Goal: Navigation & Orientation: Find specific page/section

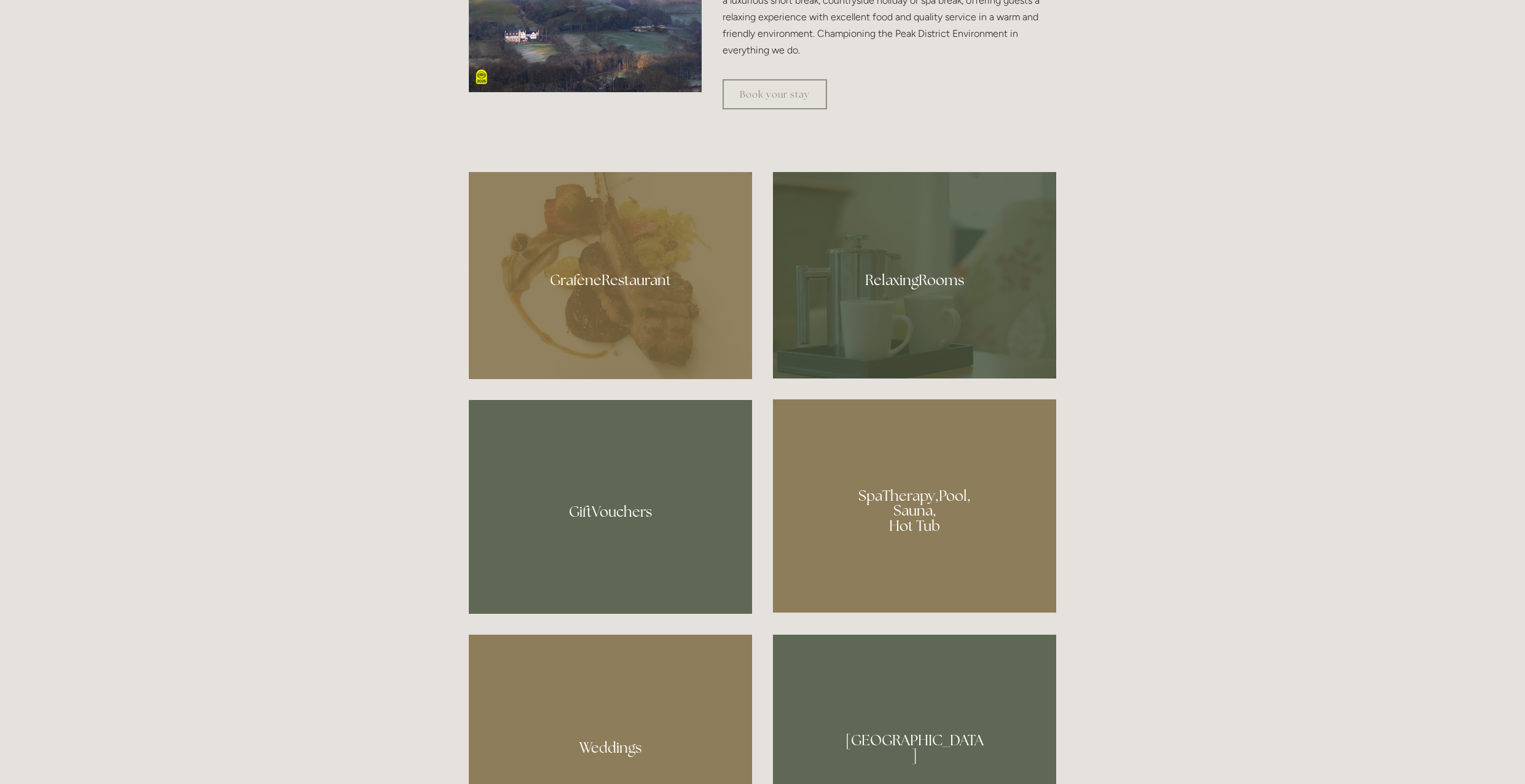
scroll to position [920, 0]
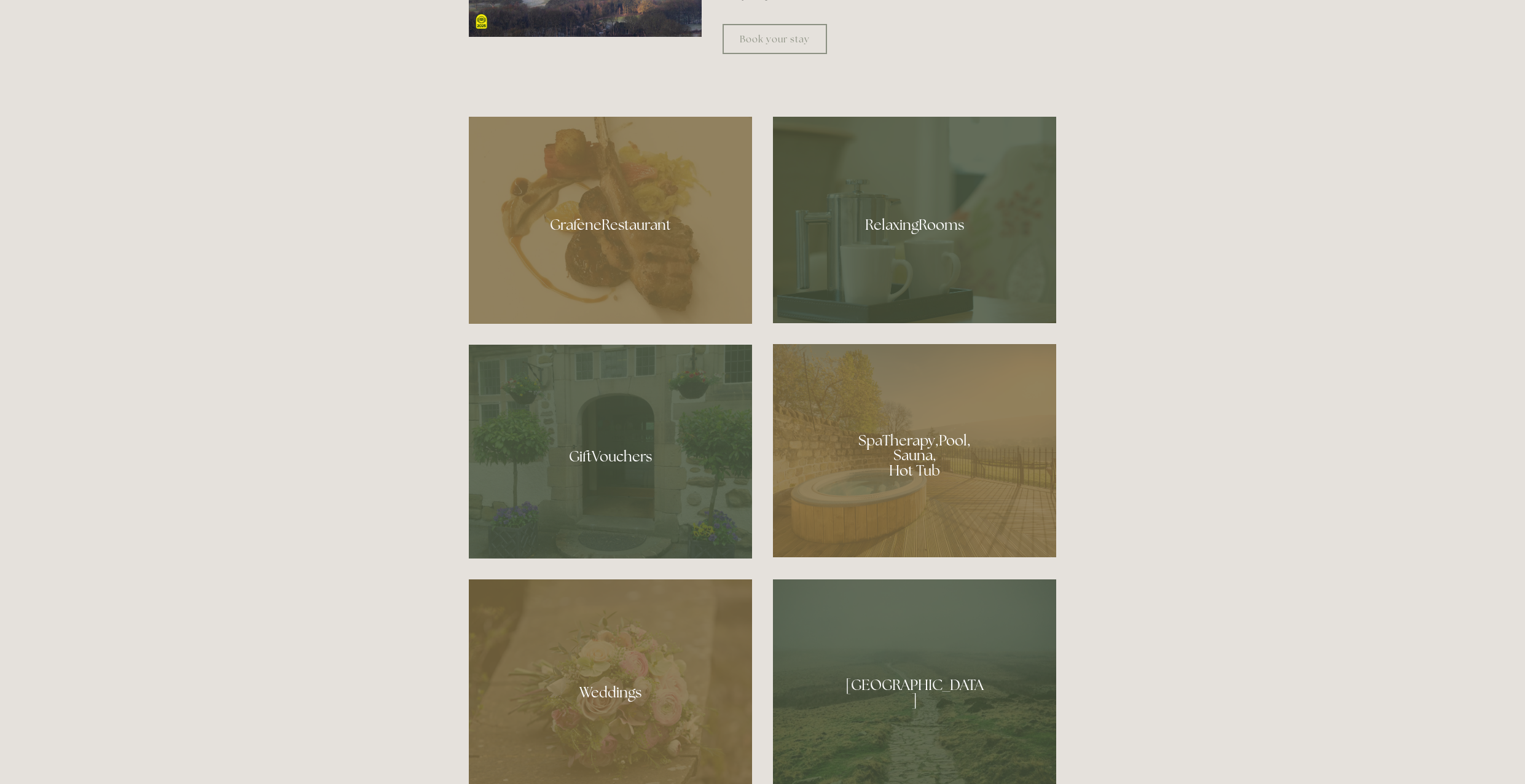
click at [938, 235] on div at bounding box center [915, 220] width 284 height 206
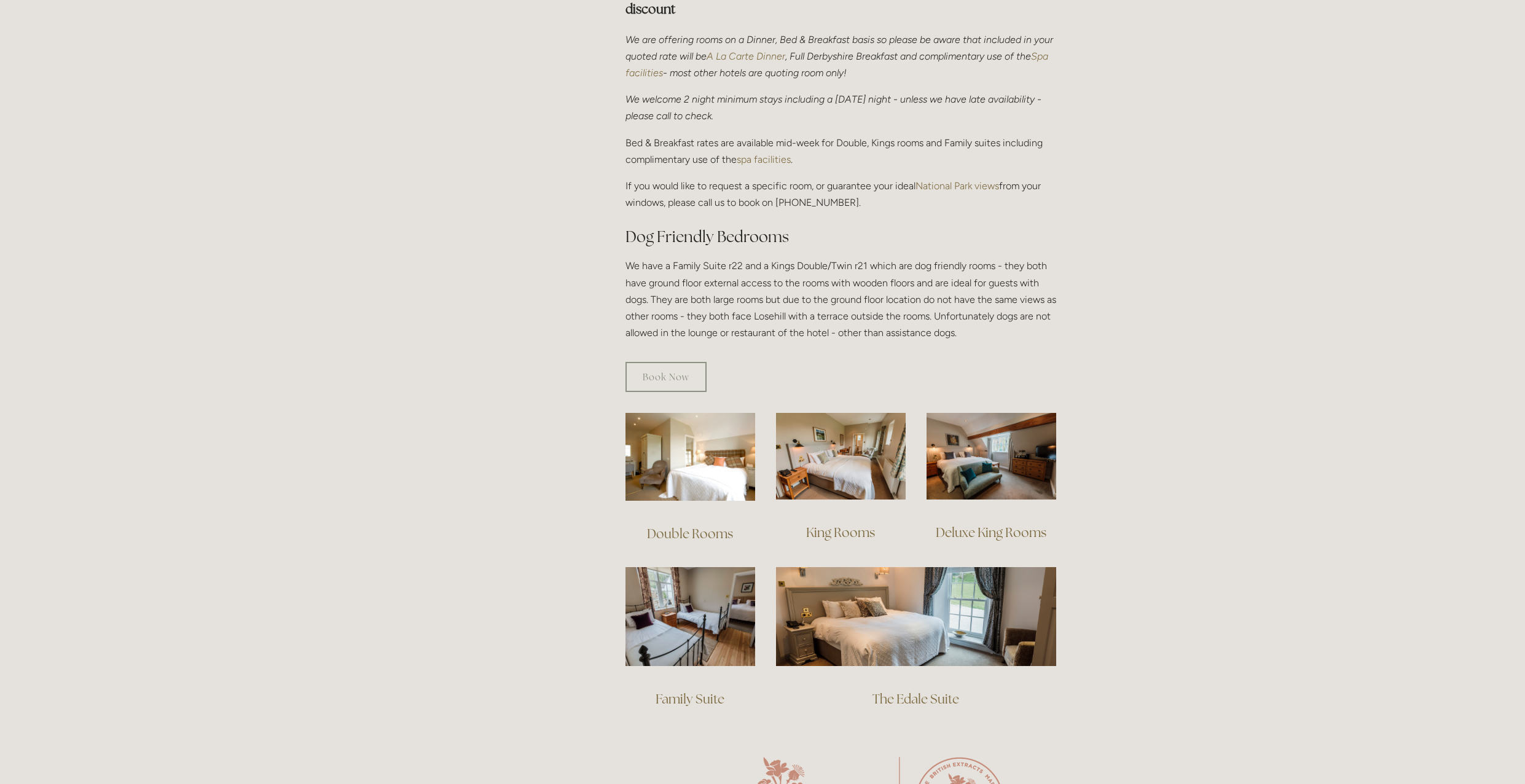
scroll to position [491, 0]
click at [844, 440] on img at bounding box center [841, 455] width 130 height 87
